Goal: Find specific page/section: Find specific page/section

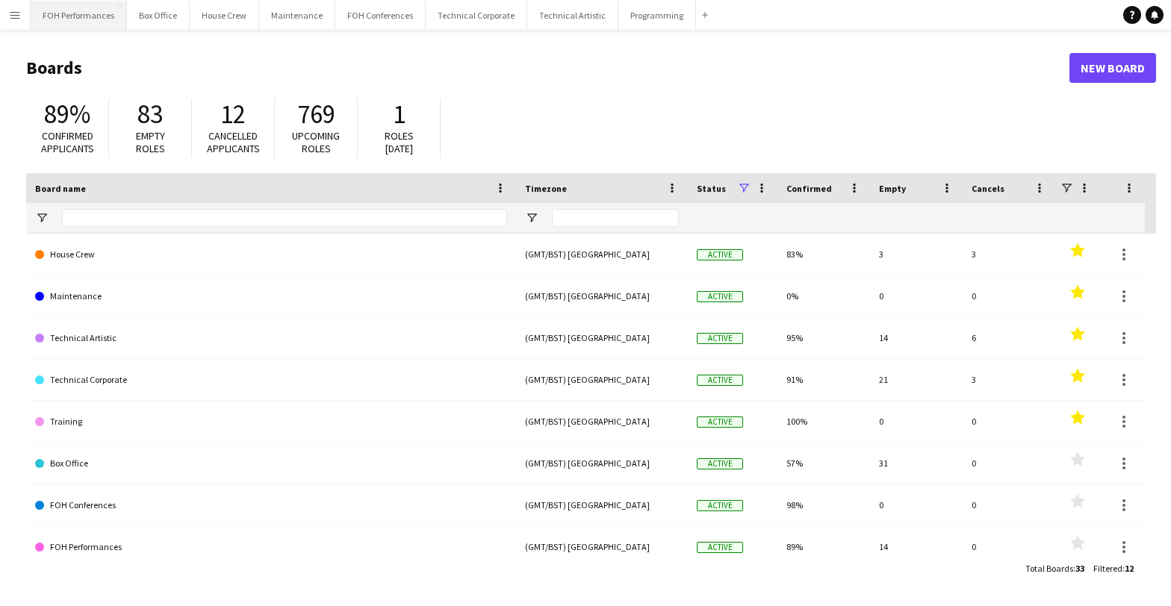
click at [86, 15] on button "FOH Performances Close" at bounding box center [79, 15] width 96 height 29
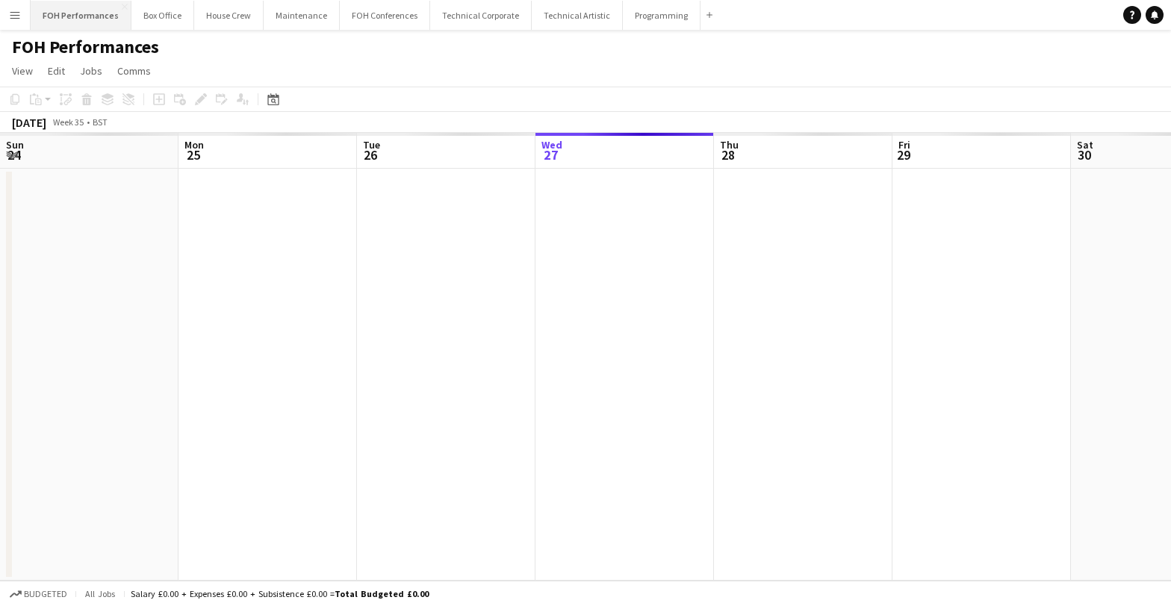
scroll to position [0, 357]
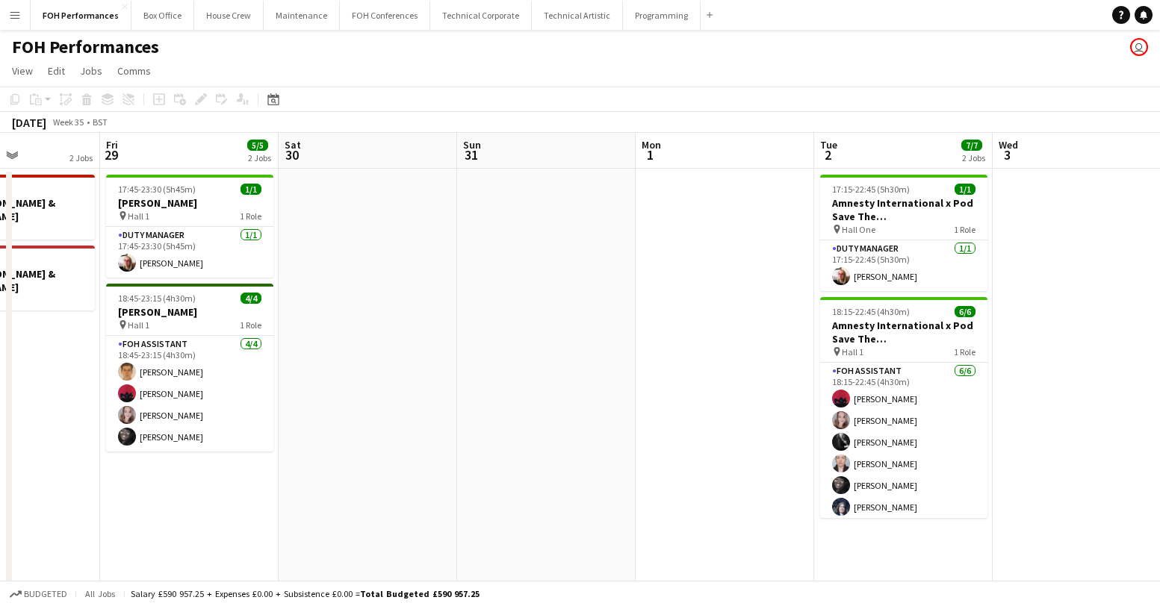
drag, startPoint x: 825, startPoint y: 316, endPoint x: 390, endPoint y: 273, distance: 437.4
click at [390, 273] on app-calendar-viewport "Tue 26 6/6 2 Jobs Wed 27 Thu 28 2 Jobs Fri 29 5/5 2 Jobs Sat 30 Sun 31 Mon 1 Tu…" at bounding box center [580, 443] width 1160 height 620
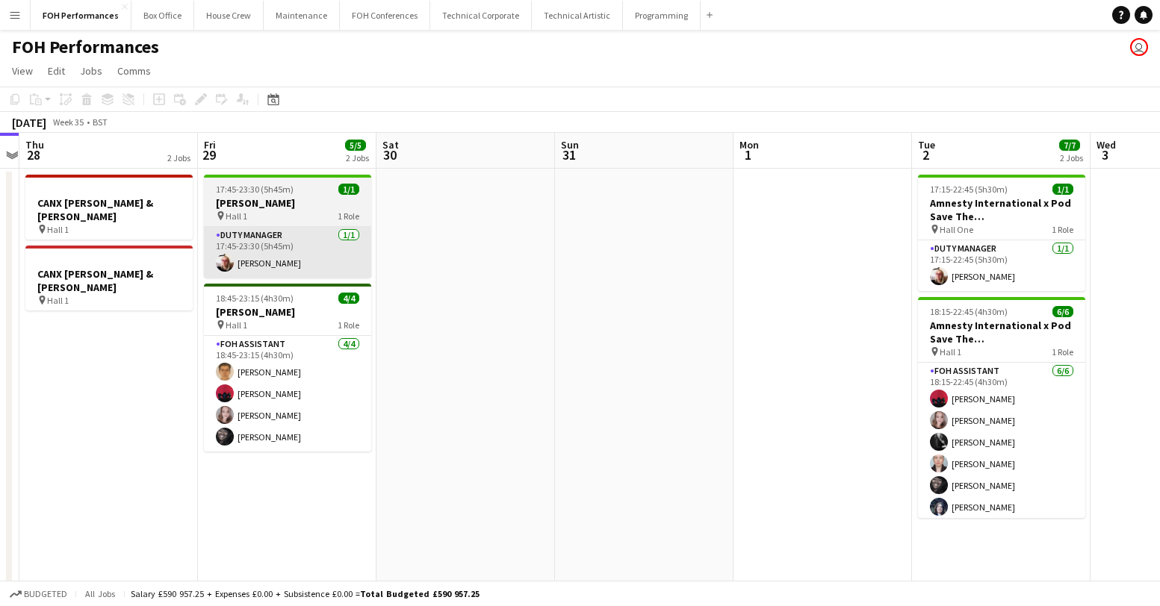
drag, startPoint x: 410, startPoint y: 265, endPoint x: 752, endPoint y: 228, distance: 344.0
click at [956, 251] on app-calendar-viewport "Tue 26 6/6 2 Jobs Wed 27 Thu 28 2 Jobs Fri 29 5/5 2 Jobs Sat 30 Sun 31 Mon 1 Tu…" at bounding box center [580, 443] width 1160 height 620
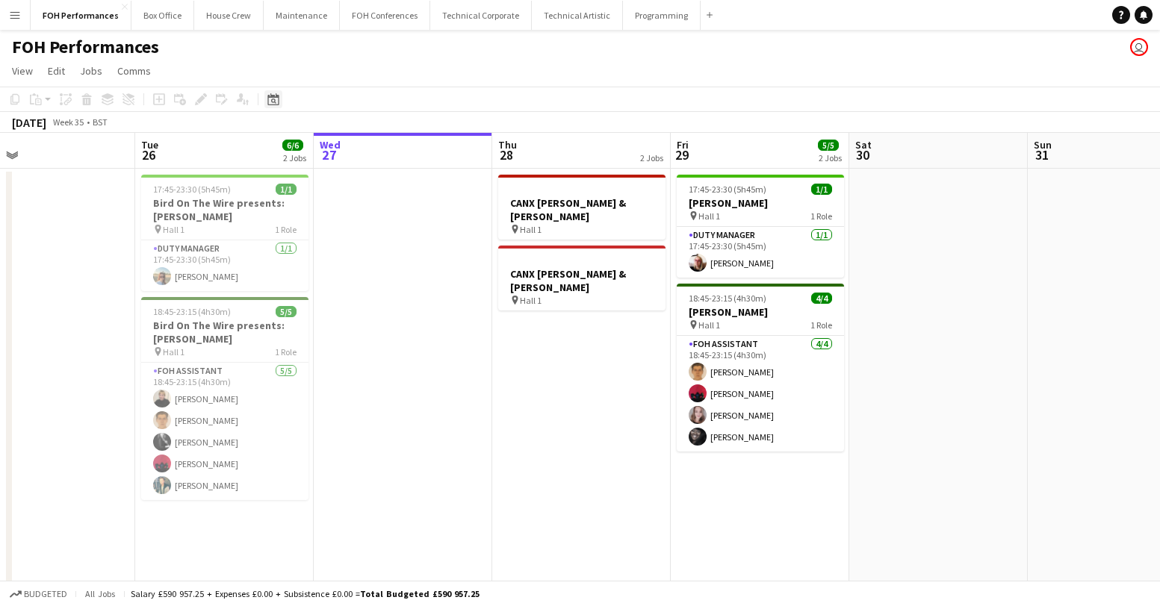
click at [273, 96] on icon at bounding box center [272, 99] width 11 height 12
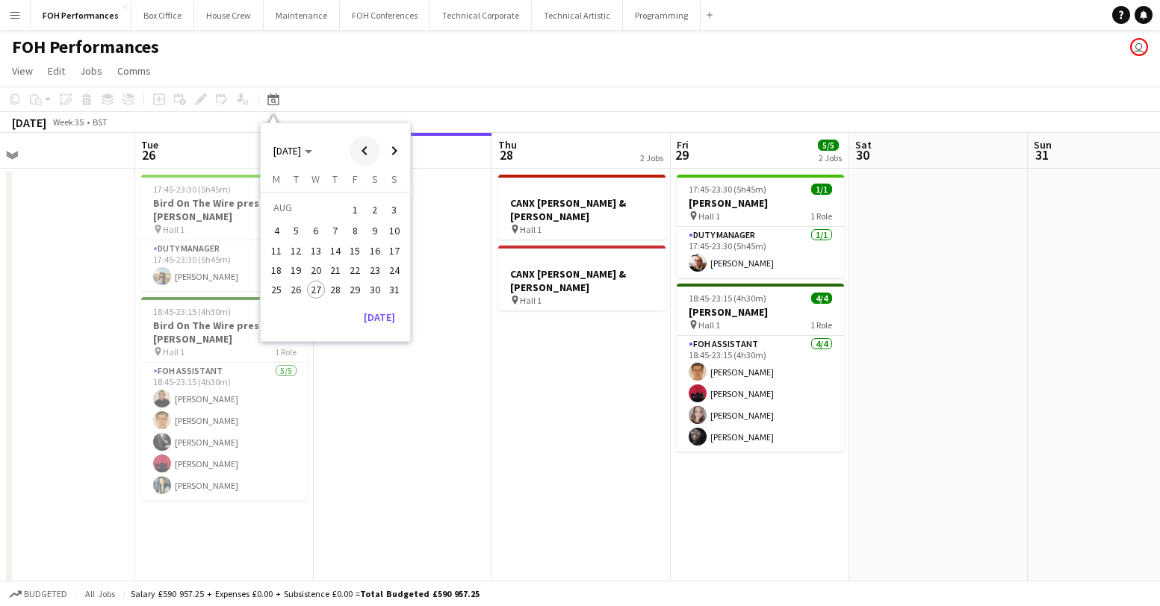
click at [373, 150] on span "Previous month" at bounding box center [364, 151] width 30 height 30
click at [376, 220] on span "5" at bounding box center [375, 228] width 18 height 18
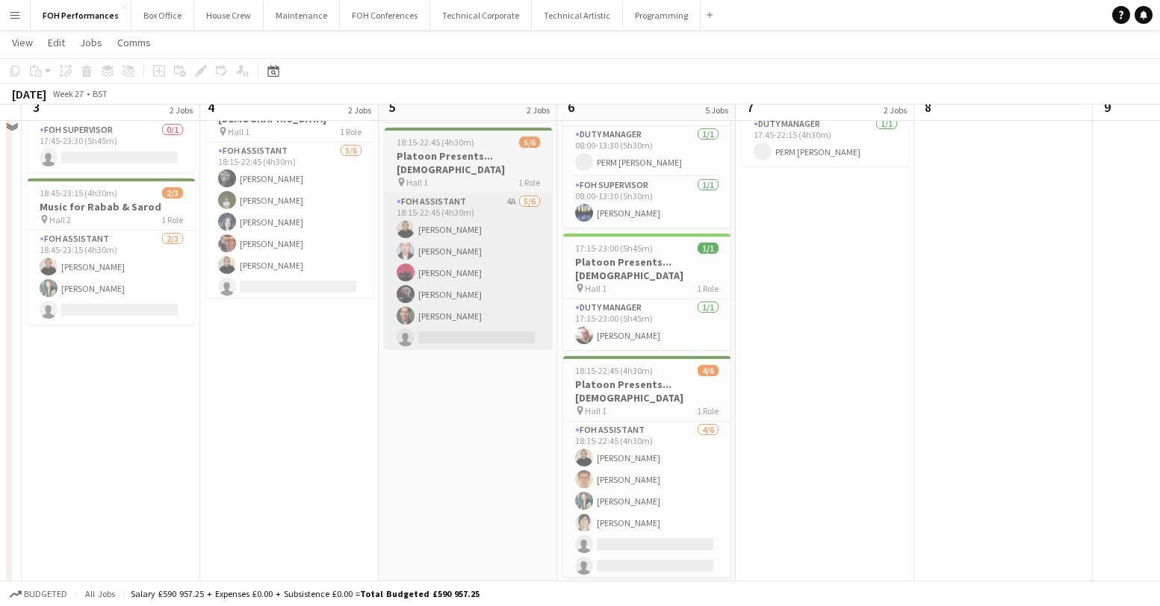
scroll to position [224, 0]
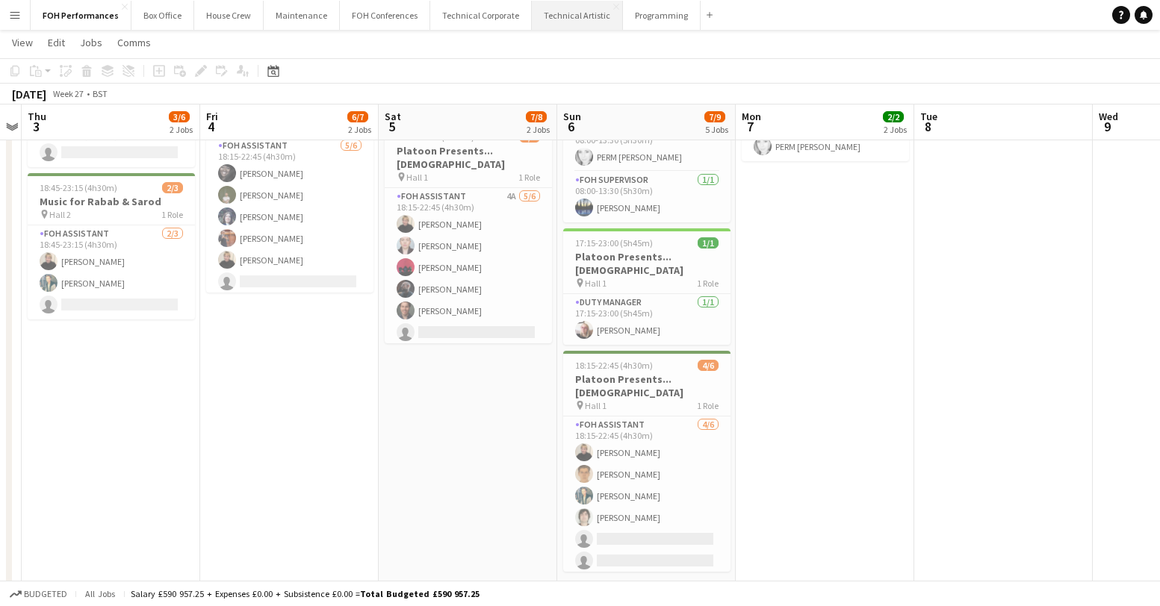
click at [532, 16] on button "Technical Artistic Close" at bounding box center [577, 15] width 91 height 29
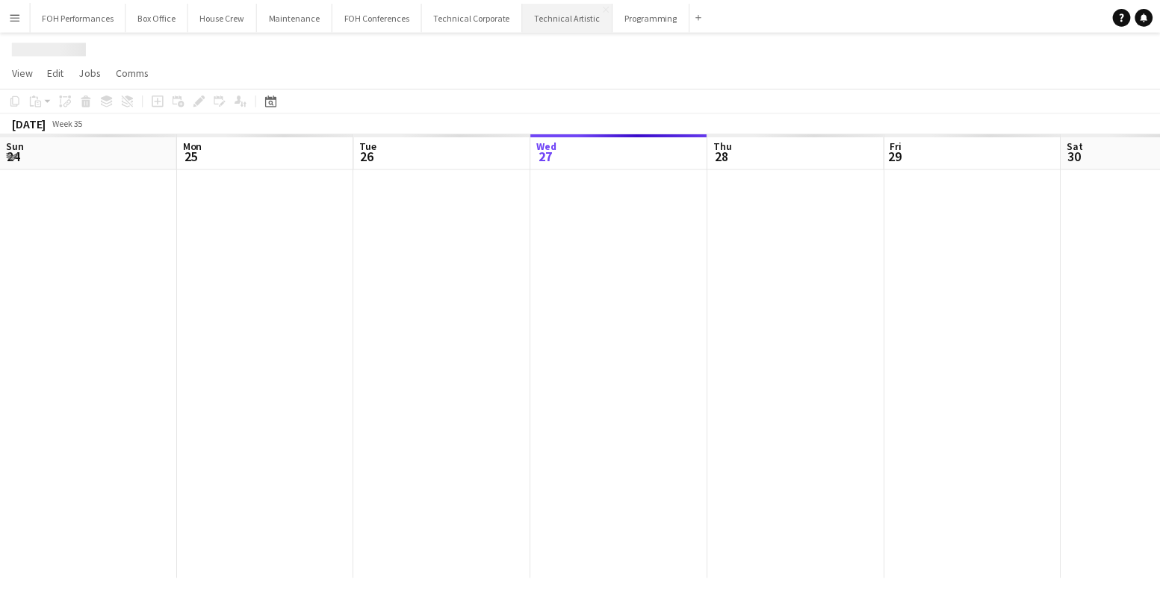
scroll to position [0, 357]
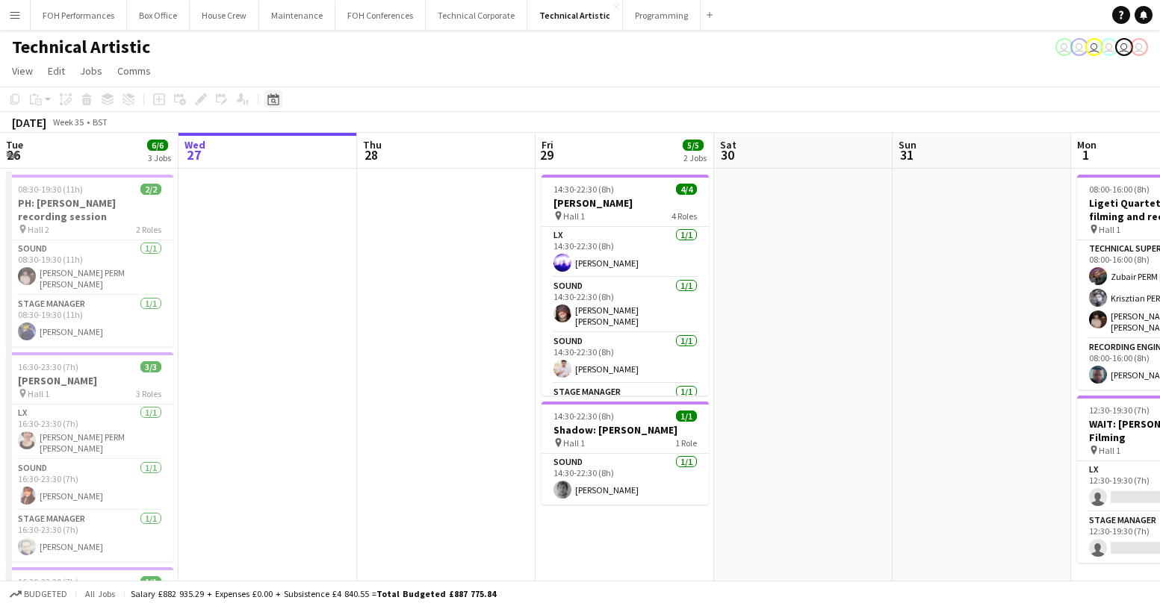
click at [279, 96] on icon at bounding box center [272, 99] width 11 height 12
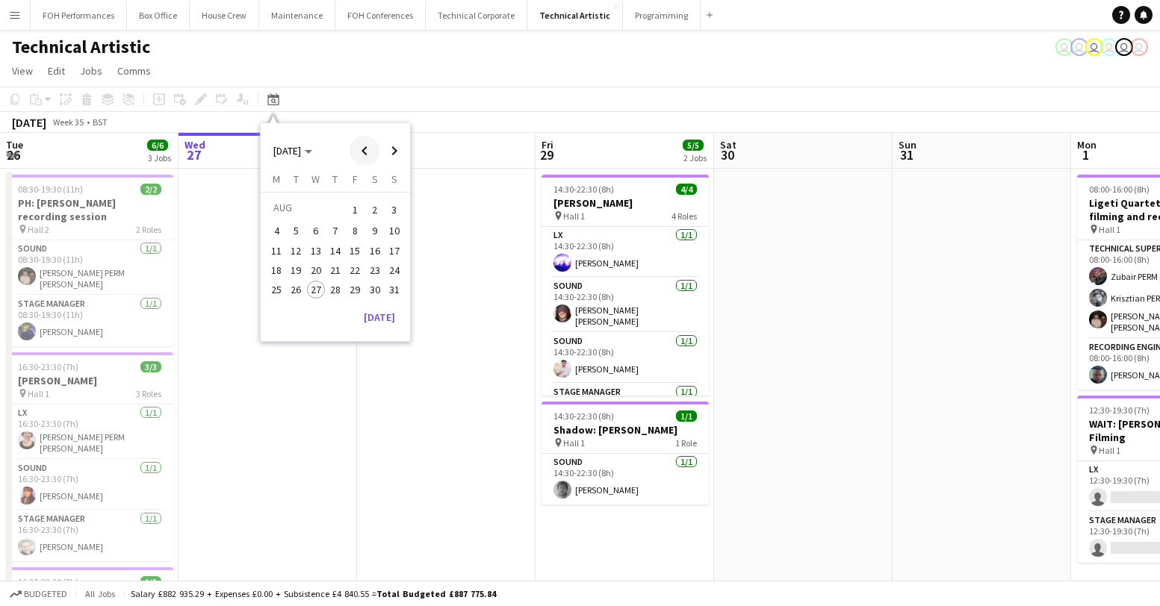
click at [364, 152] on span "Previous month" at bounding box center [364, 151] width 30 height 30
click at [367, 229] on span "5" at bounding box center [375, 228] width 18 height 18
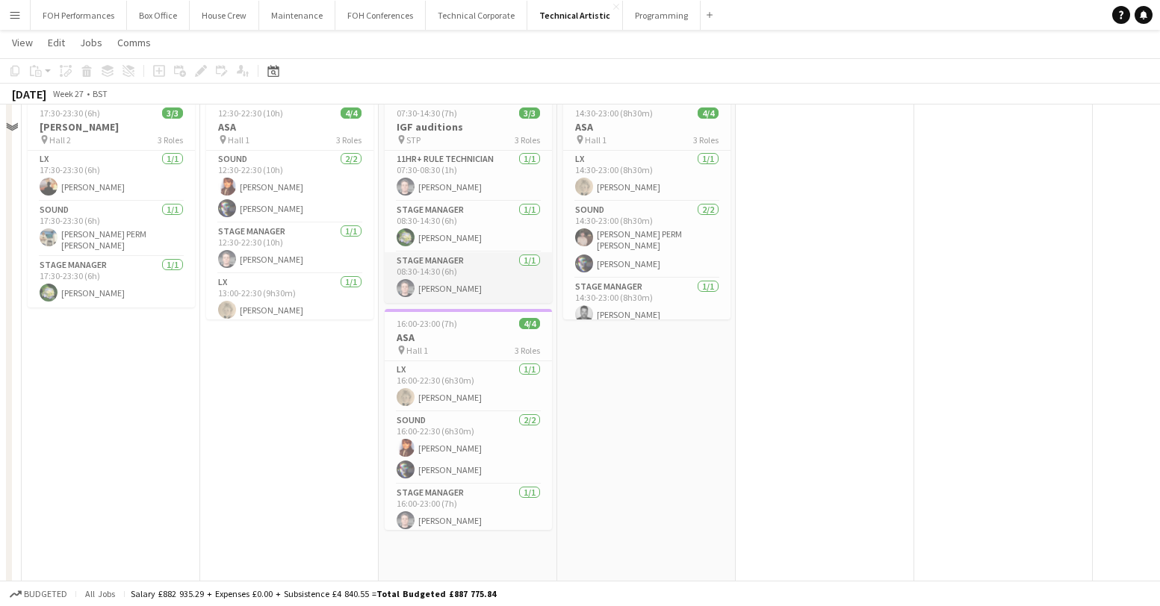
scroll to position [0, 0]
